Goal: Task Accomplishment & Management: Complete application form

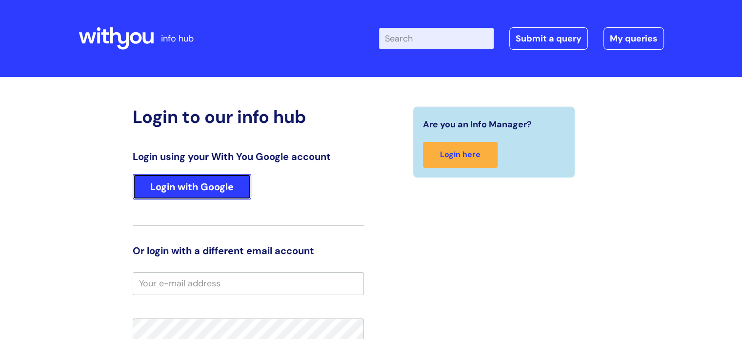
click at [197, 189] on link "Login with Google" at bounding box center [192, 186] width 119 height 25
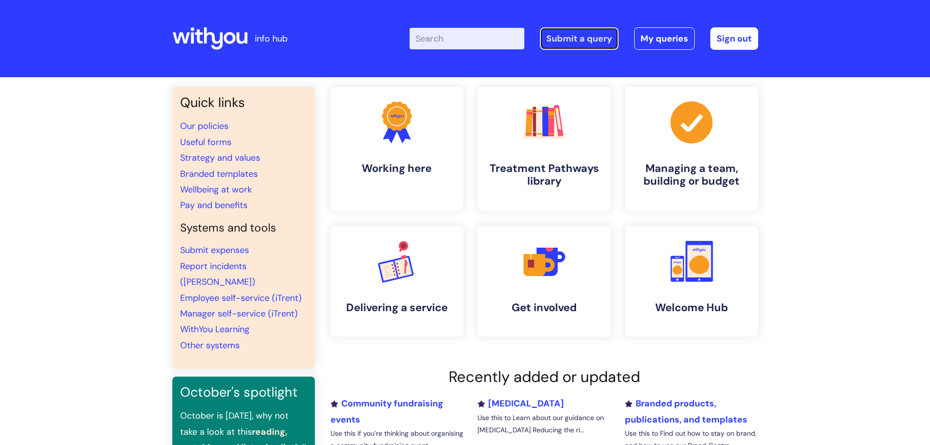
click at [583, 44] on link "Submit a query" at bounding box center [579, 38] width 79 height 22
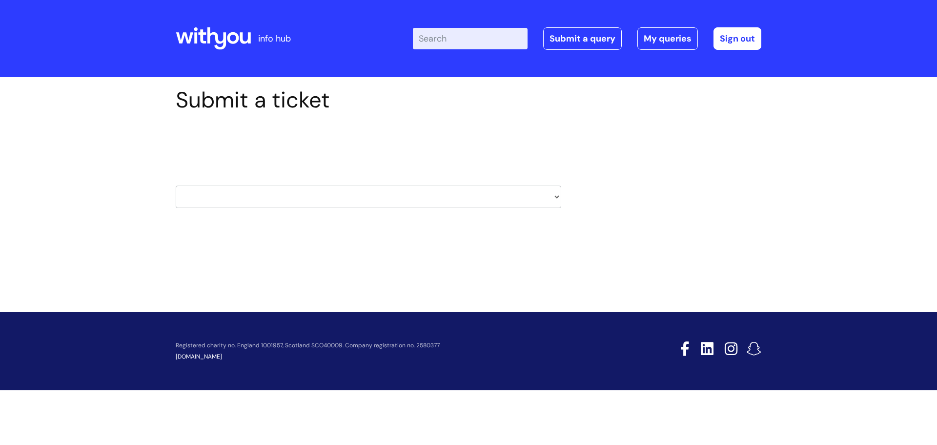
click at [555, 197] on select "HR / People IT and Support Clinical Drug Alerts Finance Accounts Data Support T…" at bounding box center [369, 196] width 386 height 22
click at [556, 198] on select "HR / People IT and Support Clinical Drug Alerts Finance Accounts Data Support T…" at bounding box center [369, 196] width 386 height 22
click at [555, 199] on select "HR / People IT and Support Clinical Drug Alerts Finance Accounts Data Support T…" at bounding box center [369, 196] width 386 height 22
select select "internal_communications"
click at [176, 185] on select "HR / People IT and Support Clinical Drug Alerts Finance Accounts Data Support T…" at bounding box center [369, 196] width 386 height 22
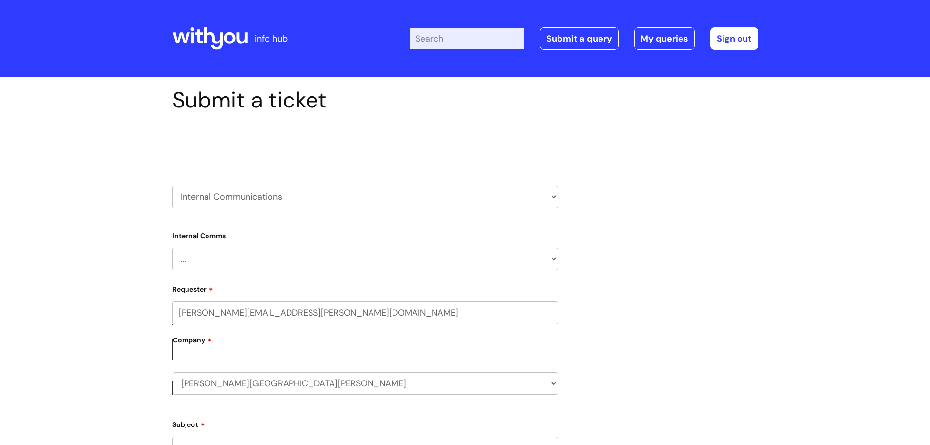
click at [551, 262] on select "... Internal Communication Staff and Volunteer awards Info hub WithYou Weekly e…" at bounding box center [365, 258] width 386 height 22
select select "Info hub"
click at [172, 247] on select "... Internal Communication Staff and Volunteer awards Info hub WithYou Weekly e…" at bounding box center [365, 258] width 386 height 22
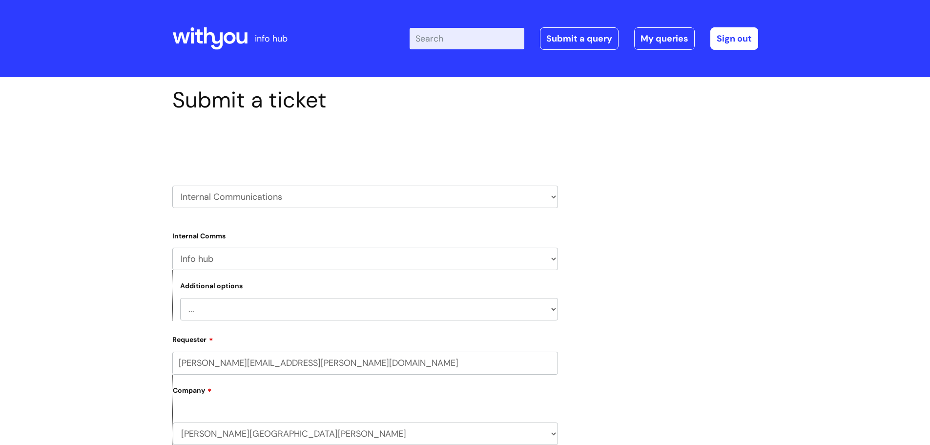
click at [551, 312] on select "... Info hub pages needs updating Info hub page needs creating Info hub general…" at bounding box center [369, 309] width 378 height 22
select select "Info hub pages needs updating"
click at [180, 298] on select "... Info hub pages needs updating Info hub page needs creating Info hub general…" at bounding box center [369, 309] width 378 height 22
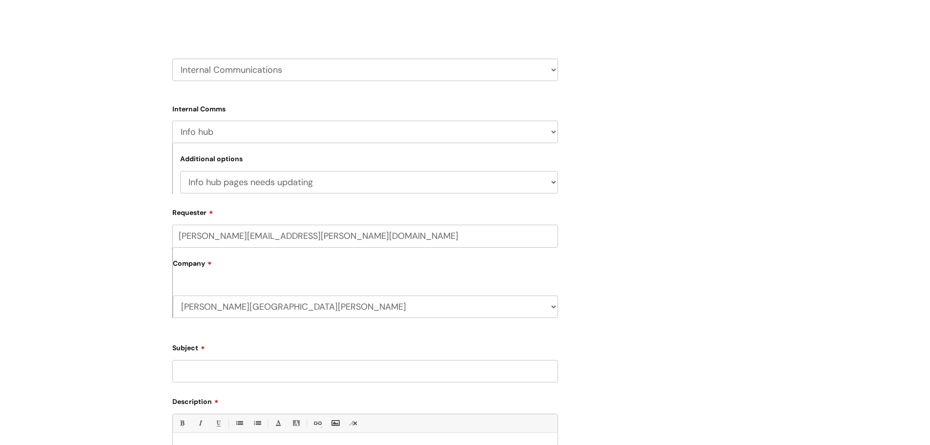
scroll to position [166, 0]
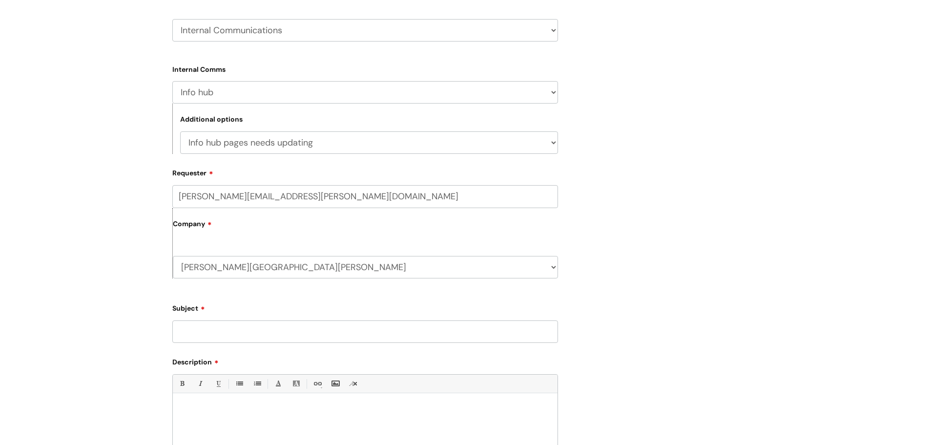
click at [370, 333] on input "Subject" at bounding box center [365, 331] width 386 height 22
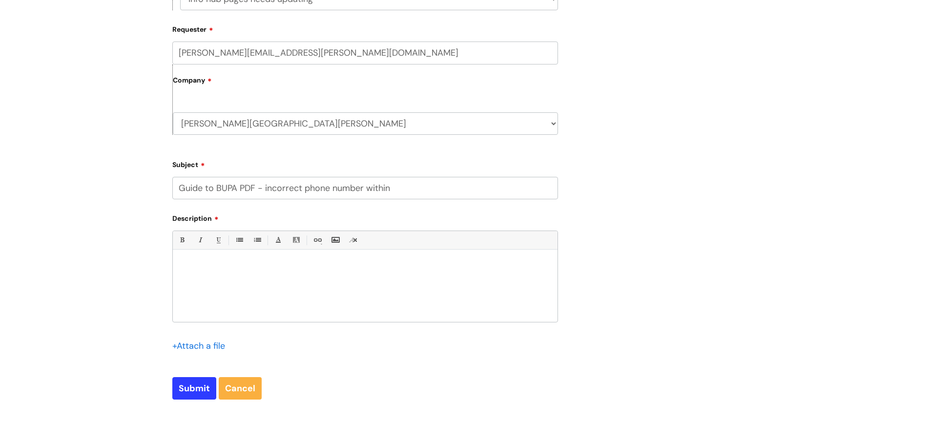
scroll to position [313, 0]
type input "Guide to BUPA PDF - incorrect phone number within"
click at [260, 267] on p at bounding box center [365, 263] width 370 height 9
click at [207, 264] on p at bounding box center [365, 263] width 370 height 9
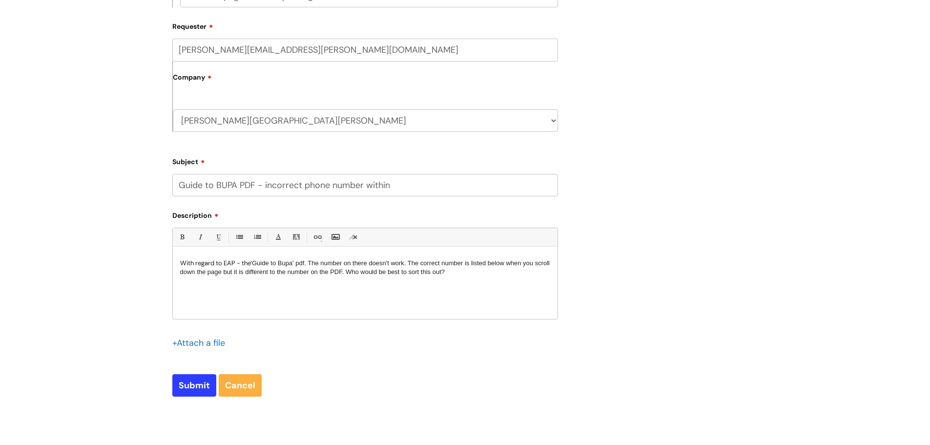
drag, startPoint x: 363, startPoint y: 270, endPoint x: 468, endPoint y: 280, distance: 105.4
click at [468, 280] on div "With regard to EAP - the 'Guide to Bupa' pdf. The number on there doesn't work.…" at bounding box center [365, 284] width 385 height 67
click at [491, 264] on span "'Guide to Bupa' pdf. The number on there doesn't work. The correct number is li…" at bounding box center [365, 267] width 370 height 16
click at [477, 273] on p "With regard to EAP - the 'Guide to Bupa' pdf. The number on there doesn't work.…" at bounding box center [365, 268] width 370 height 18
click at [195, 387] on input "Submit" at bounding box center [194, 385] width 44 height 22
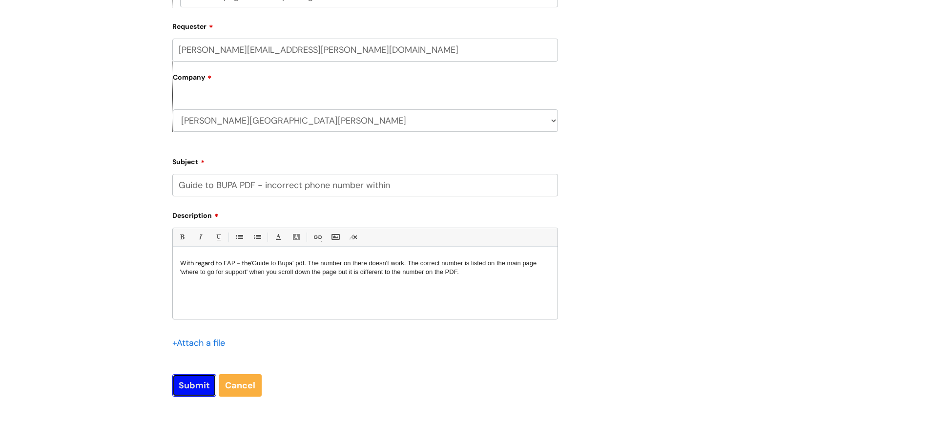
type input "Please Wait..."
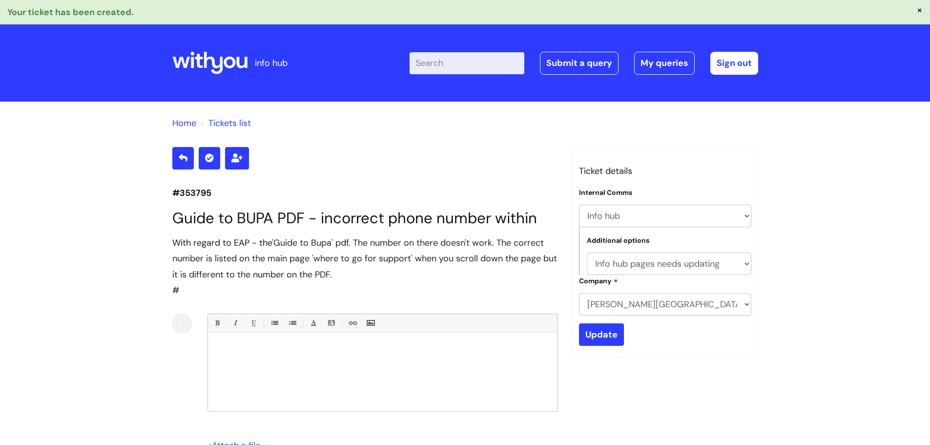
select select "Info hub"
select select "Info hub pages needs updating"
click at [204, 60] on icon at bounding box center [209, 62] width 75 height 23
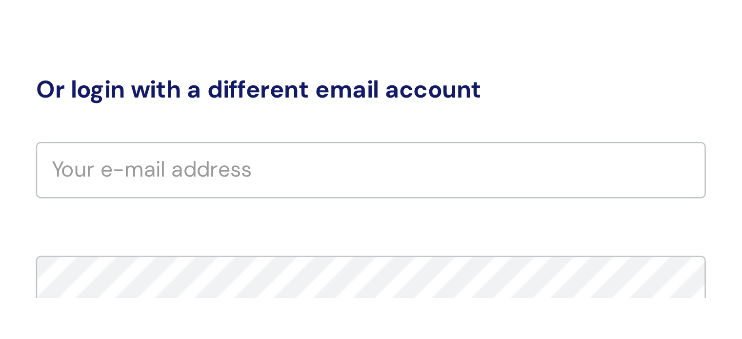
scroll to position [227, 0]
